Goal: Check status: Check status

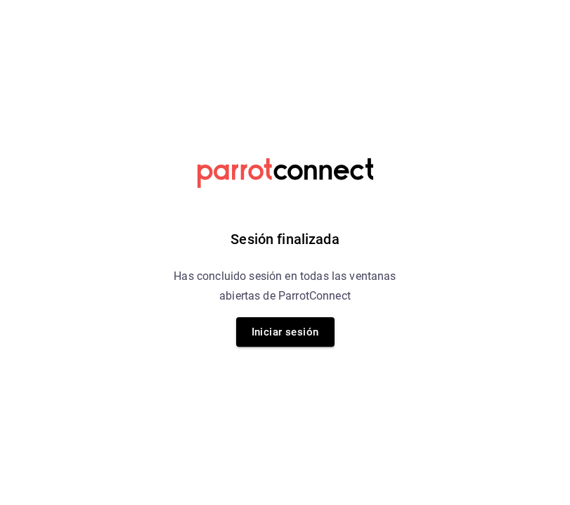
click at [306, 348] on div "Sesión finalizada Has concluido sesión en todas las ventanas abiertas de Parrot…" at bounding box center [285, 252] width 355 height 505
click at [297, 337] on button "Iniciar sesión" at bounding box center [285, 332] width 98 height 30
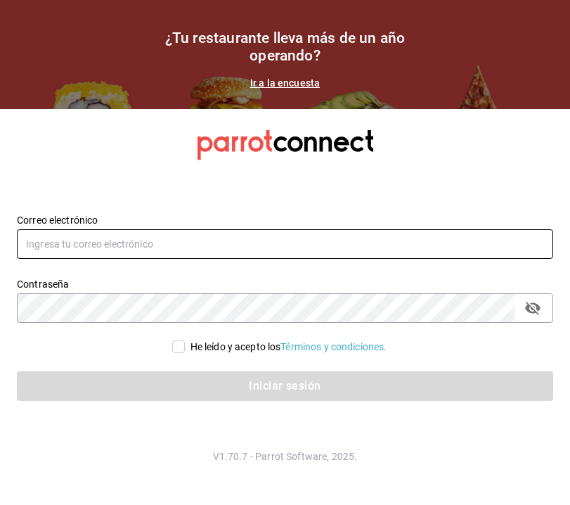
type input "[EMAIL_ADDRESS][DOMAIN_NAME]"
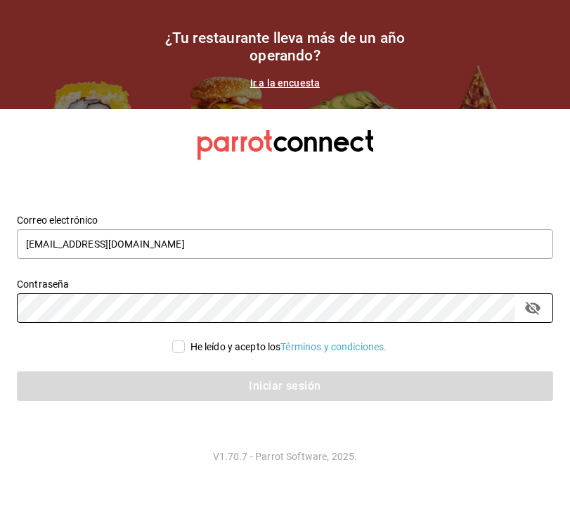
click at [174, 350] on input "He leído y acepto los Términos y condiciones." at bounding box center [178, 346] width 13 height 13
checkbox input "true"
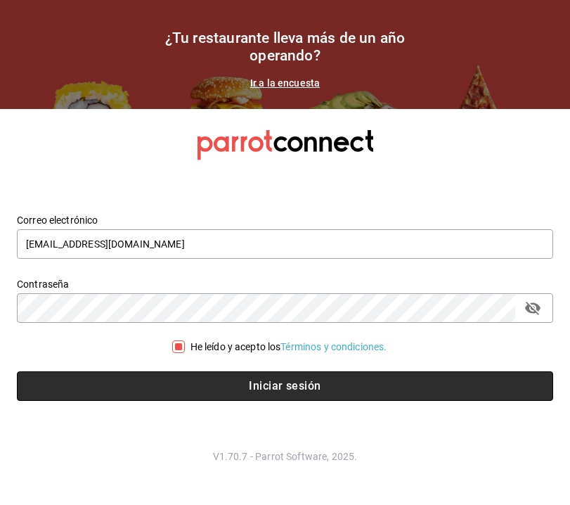
click at [188, 383] on button "Iniciar sesión" at bounding box center [285, 386] width 537 height 30
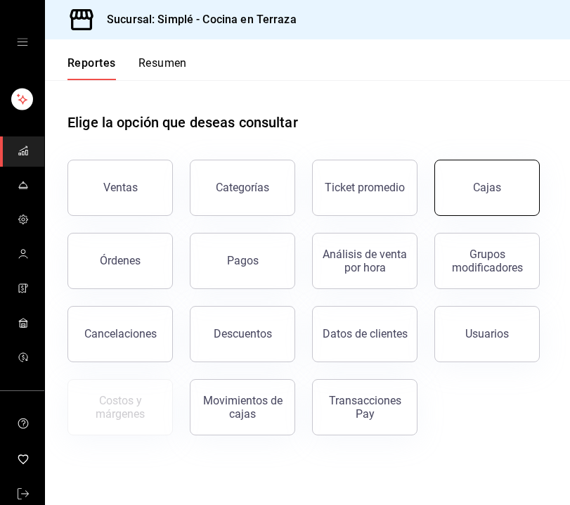
click at [515, 192] on link "Cajas" at bounding box center [488, 188] width 106 height 56
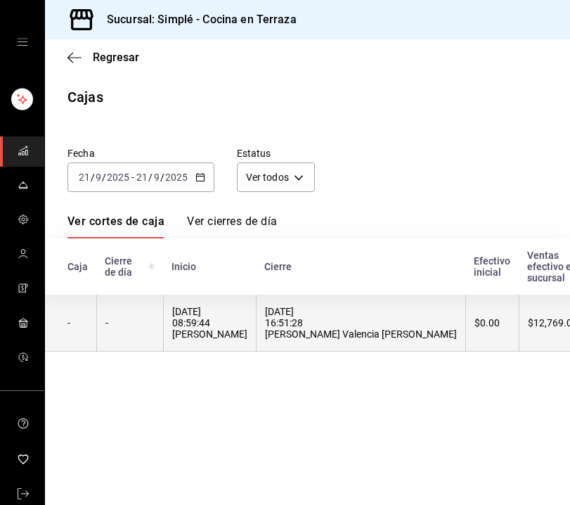
click at [320, 319] on div "21/09/2025 16:51:28 Karyme Valencia Tinoco" at bounding box center [361, 323] width 192 height 34
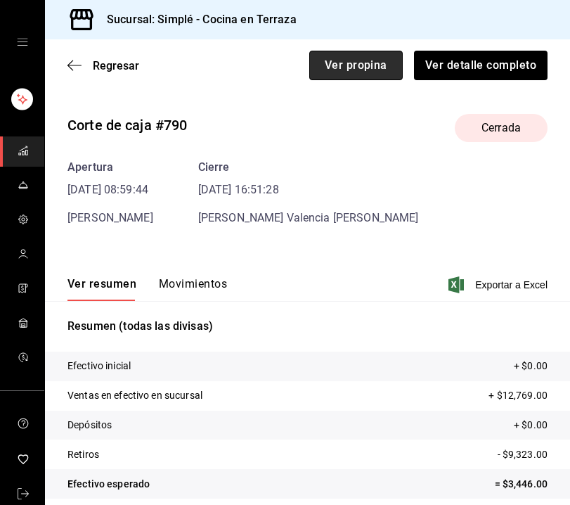
click at [372, 64] on button "Ver propina" at bounding box center [356, 66] width 94 height 30
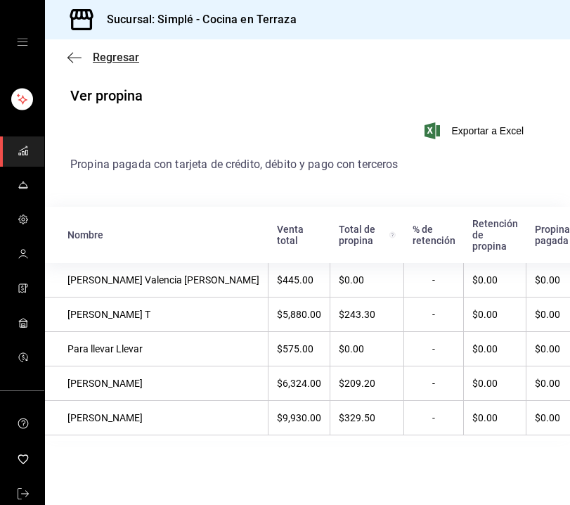
click at [124, 60] on span "Regresar" at bounding box center [116, 57] width 46 height 13
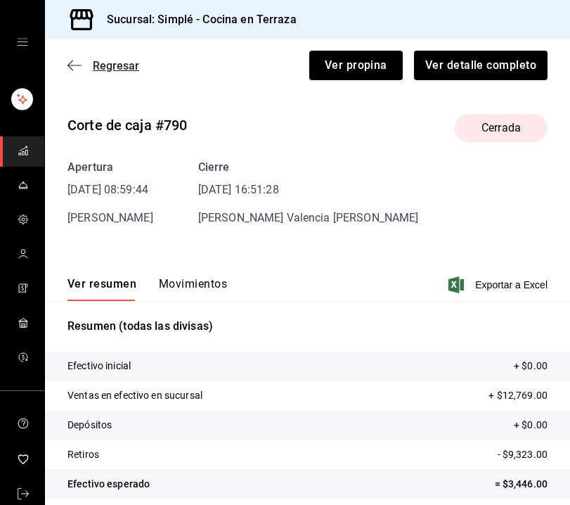
click at [120, 68] on span "Regresar" at bounding box center [116, 65] width 46 height 13
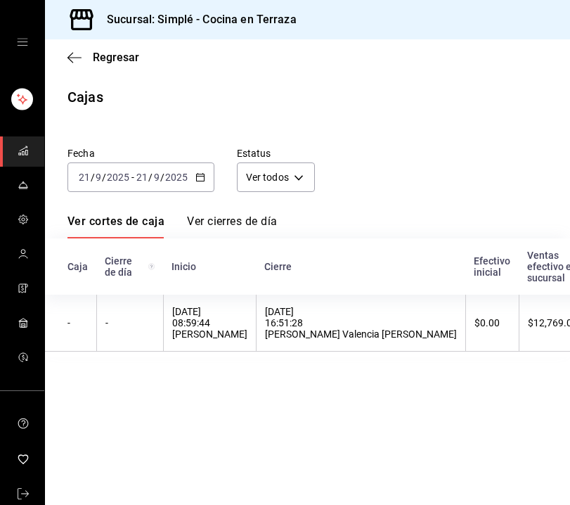
click at [198, 170] on div "2025-09-21 21 / 9 / 2025 - 2025-09-21 21 / 9 / 2025" at bounding box center [141, 177] width 147 height 30
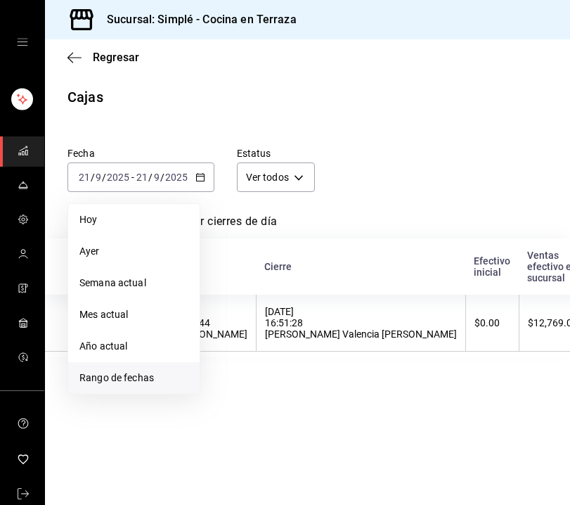
click at [113, 379] on span "Rango de fechas" at bounding box center [133, 378] width 109 height 15
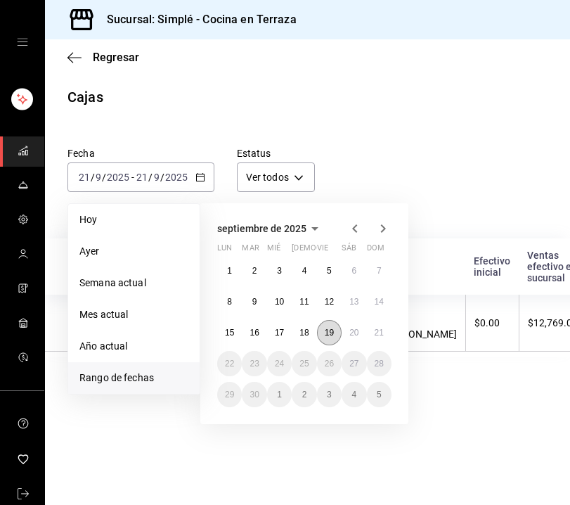
click at [338, 334] on button "19" at bounding box center [329, 332] width 25 height 25
click at [361, 334] on button "20" at bounding box center [354, 332] width 25 height 25
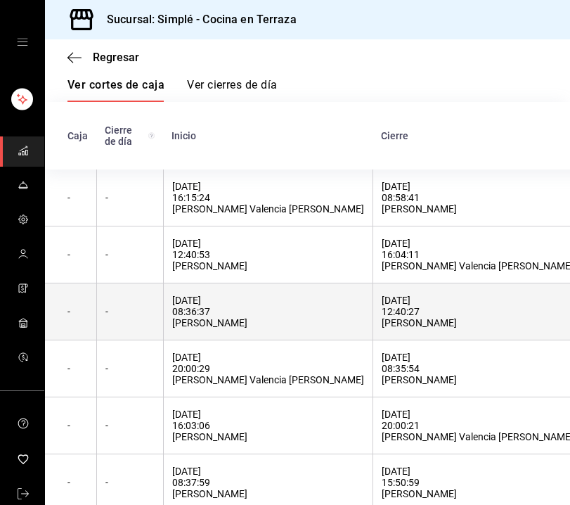
scroll to position [132, 0]
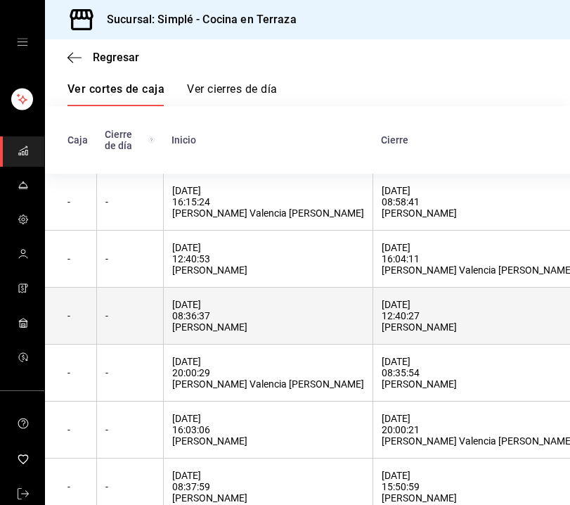
click at [373, 319] on th "20/09/2025 12:40:27 Diana Lucero" at bounding box center [478, 316] width 210 height 57
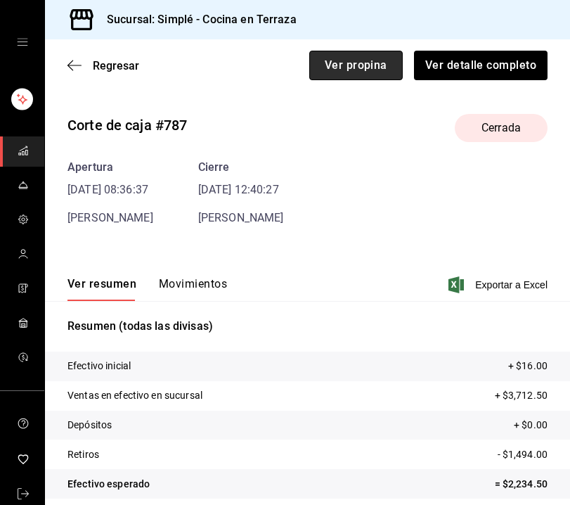
click at [383, 57] on button "Ver propina" at bounding box center [356, 66] width 94 height 30
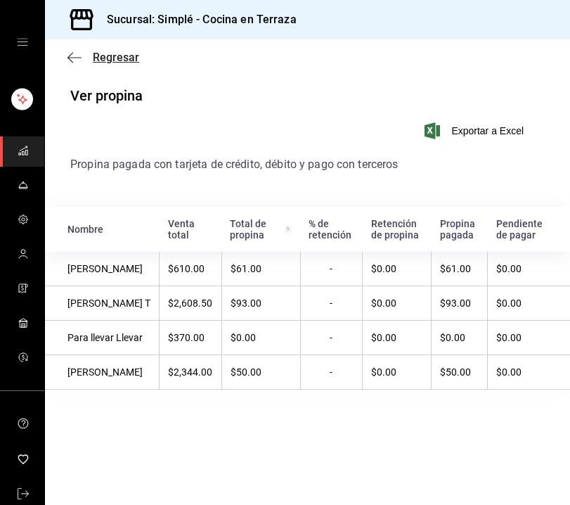
click at [132, 62] on span "Regresar" at bounding box center [116, 57] width 46 height 13
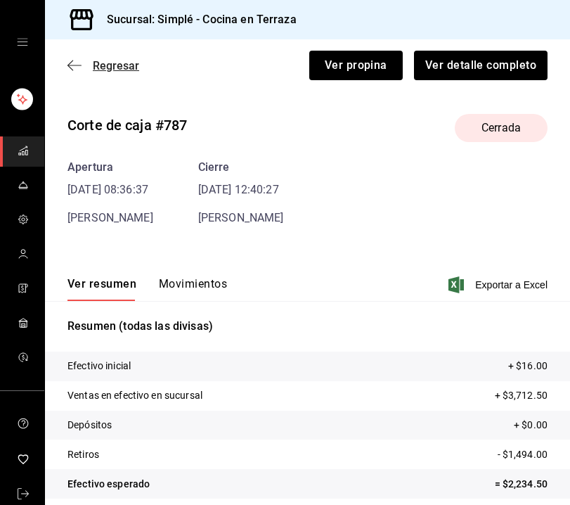
click at [128, 68] on span "Regresar" at bounding box center [116, 65] width 46 height 13
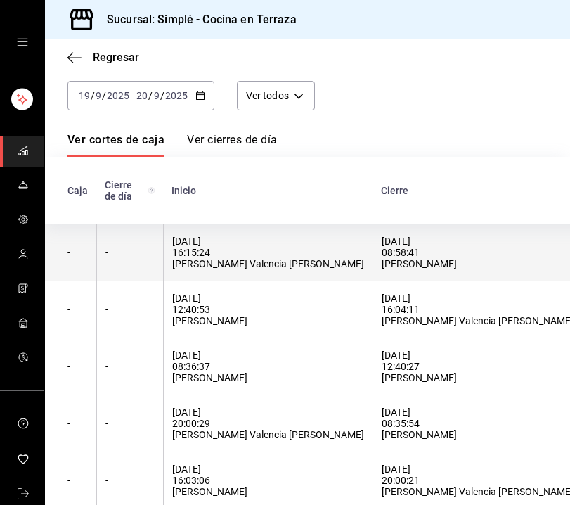
scroll to position [88, 0]
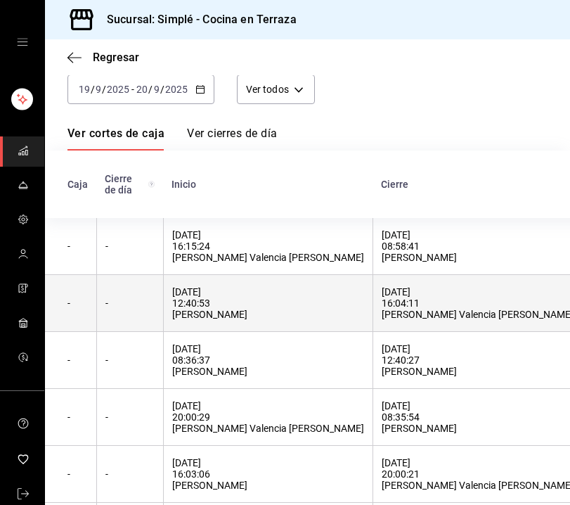
click at [373, 310] on th "20/09/2025 16:04:11 Karyme Valencia Tinoco" at bounding box center [478, 303] width 210 height 57
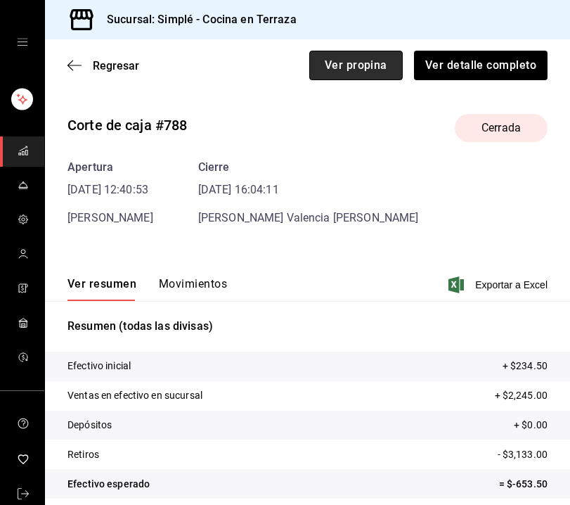
click at [371, 61] on button "Ver propina" at bounding box center [356, 66] width 94 height 30
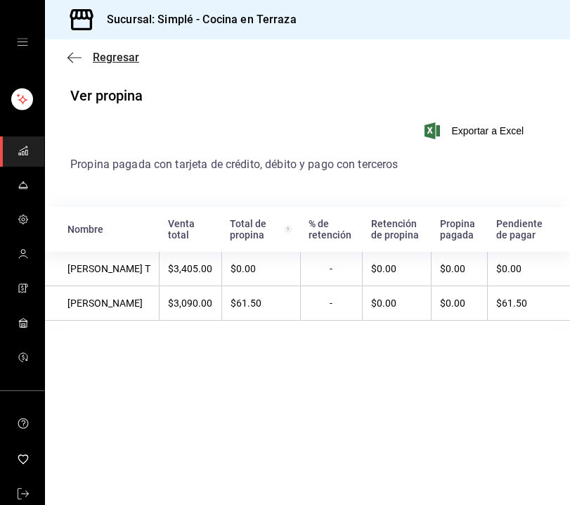
click at [127, 60] on span "Regresar" at bounding box center [116, 57] width 46 height 13
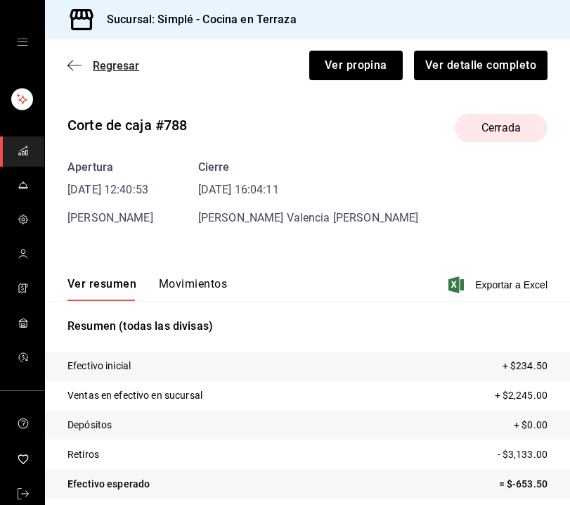
click at [129, 70] on span "Regresar" at bounding box center [116, 65] width 46 height 13
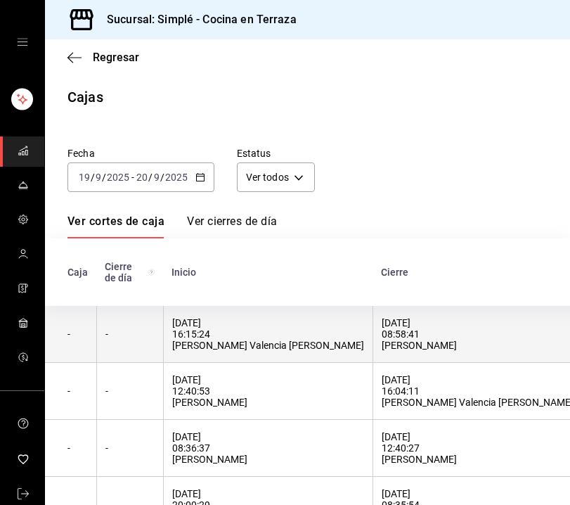
click at [222, 340] on div "20/09/2025 16:15:24 Karyme Valencia Tinoco" at bounding box center [268, 334] width 192 height 34
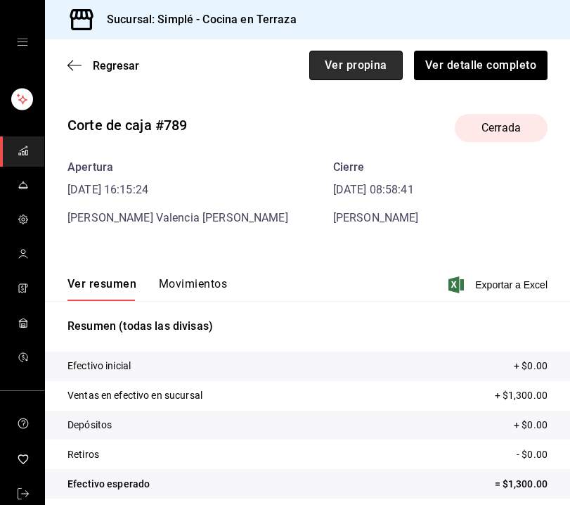
click at [366, 63] on button "Ver propina" at bounding box center [356, 66] width 94 height 30
